Goal: Obtain resource: Download file/media

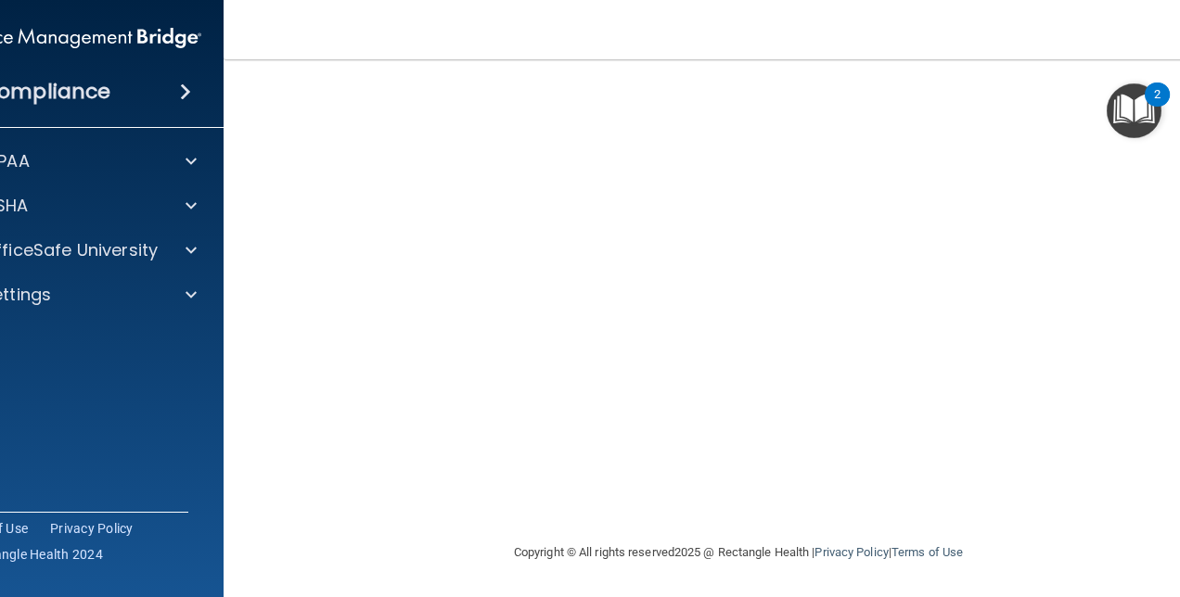
scroll to position [104, 0]
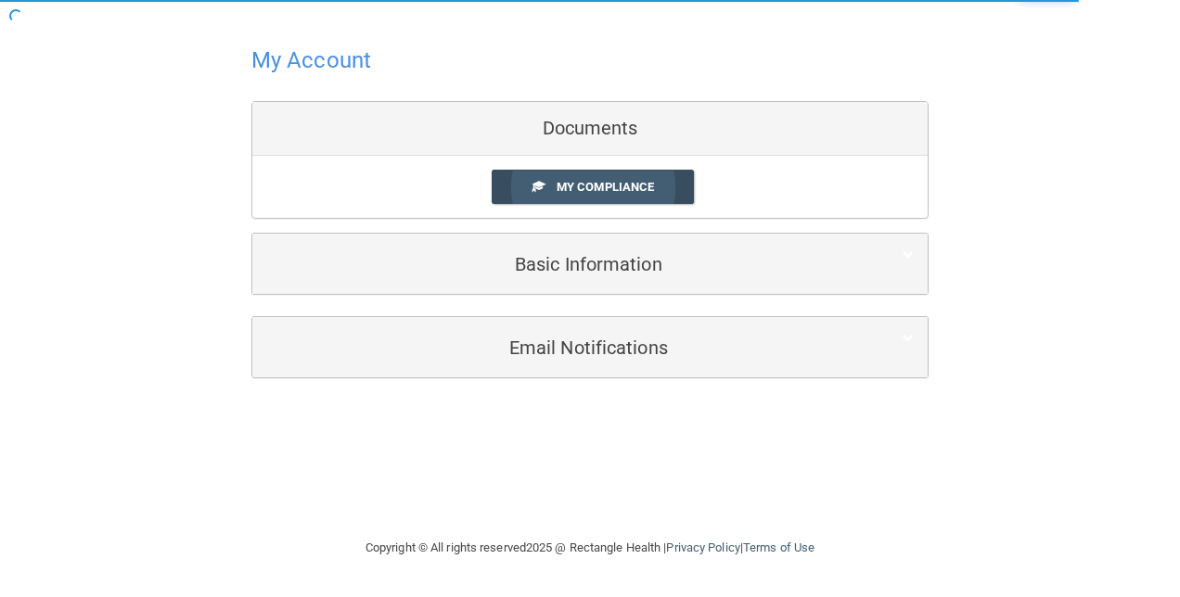
click at [601, 188] on span "My Compliance" at bounding box center [604, 187] width 97 height 14
click at [604, 192] on span "My Compliance" at bounding box center [604, 187] width 97 height 14
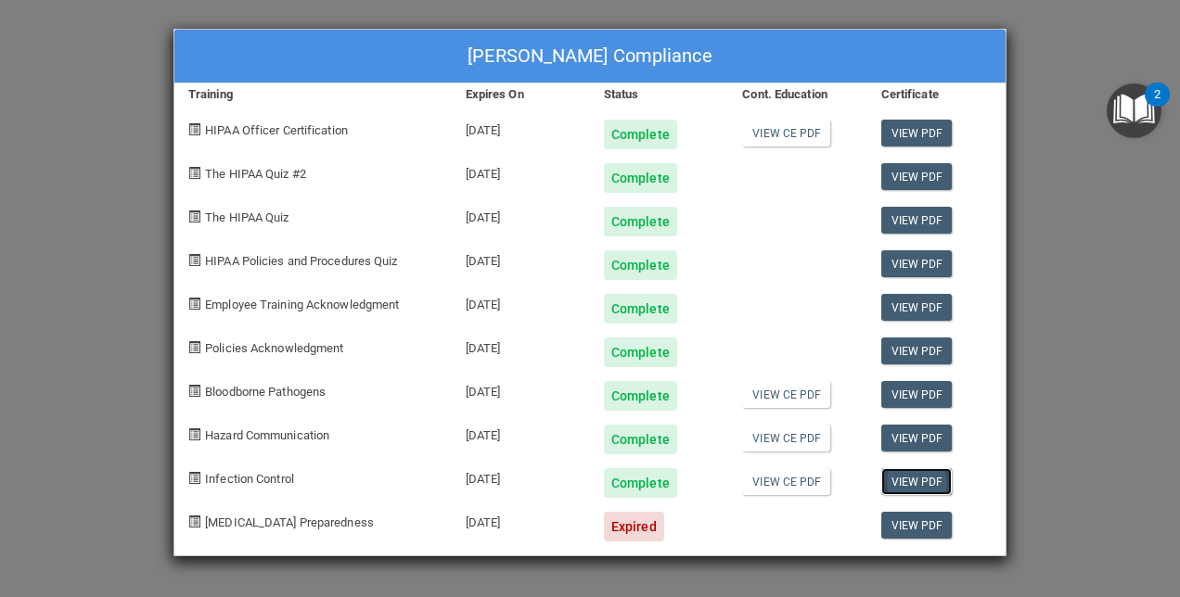
click at [902, 486] on link "View PDF" at bounding box center [916, 481] width 71 height 27
click at [792, 486] on link "View CE PDF" at bounding box center [786, 481] width 88 height 27
click at [799, 441] on link "View CE PDF" at bounding box center [786, 438] width 88 height 27
click at [798, 392] on link "View CE PDF" at bounding box center [786, 394] width 88 height 27
